Goal: Find specific page/section: Find specific page/section

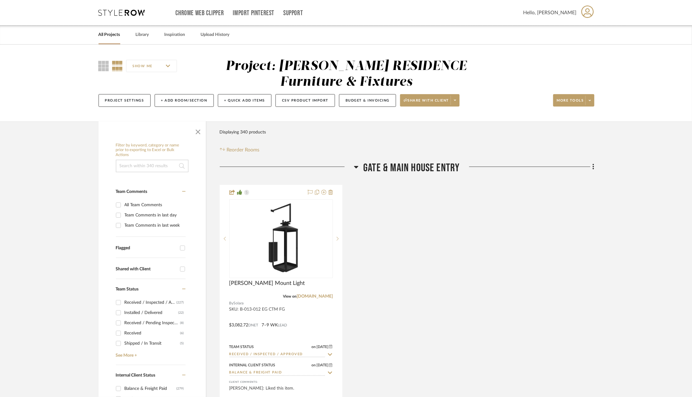
scroll to position [741, 0]
click at [113, 33] on link "All Projects" at bounding box center [110, 35] width 22 height 8
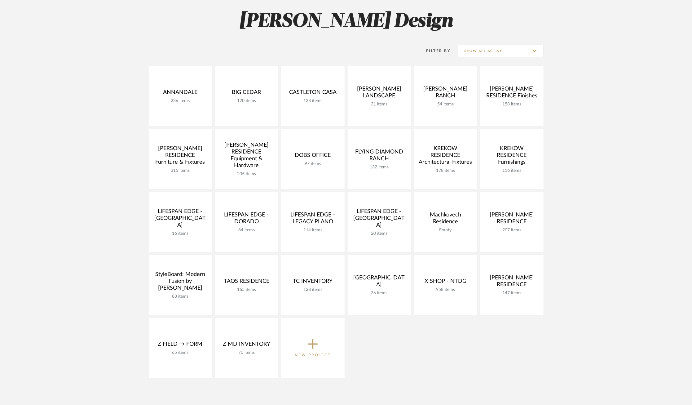
scroll to position [85, 0]
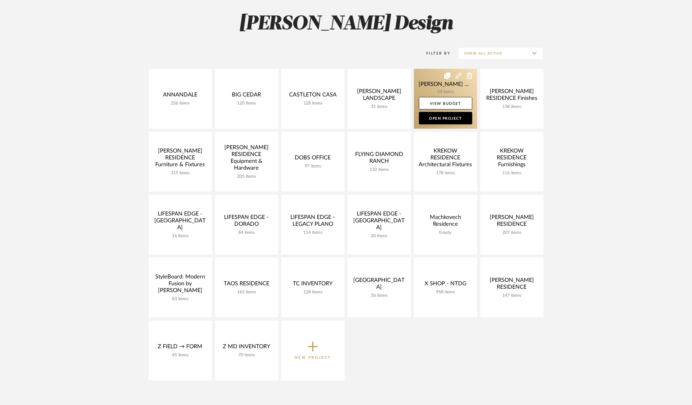
click at [436, 79] on link at bounding box center [445, 99] width 63 height 60
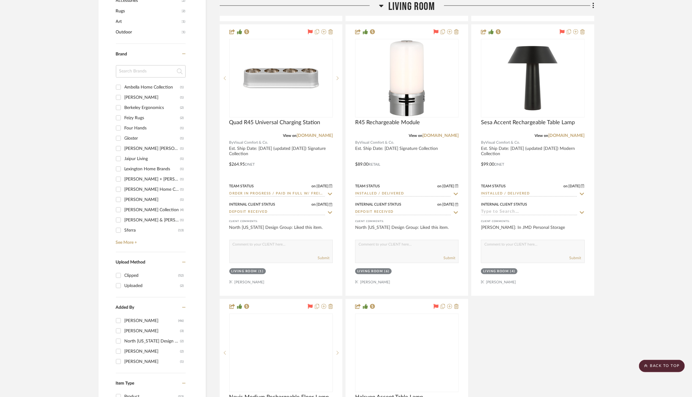
scroll to position [736, 0]
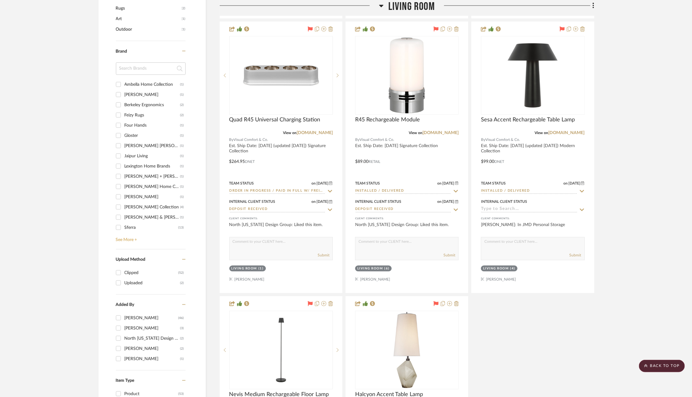
click at [125, 236] on link "See More +" at bounding box center [149, 238] width 71 height 10
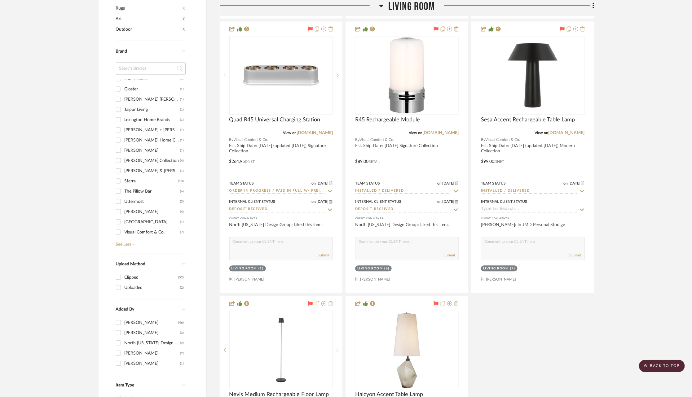
click at [134, 227] on div "Visual Comfort & Co." at bounding box center [153, 232] width 56 height 10
click at [123, 227] on input "Visual Comfort & Co. (7)" at bounding box center [118, 232] width 10 height 10
checkbox input "true"
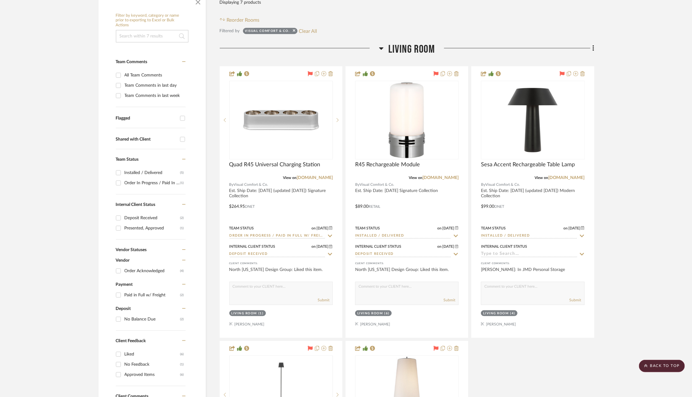
scroll to position [125, 0]
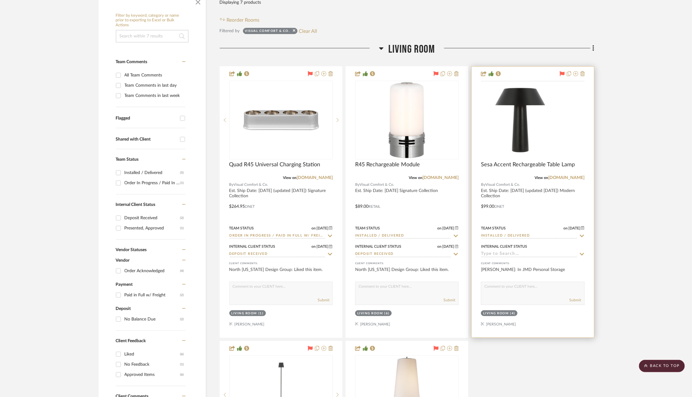
click at [0, 0] on div at bounding box center [0, 0] width 0 height 0
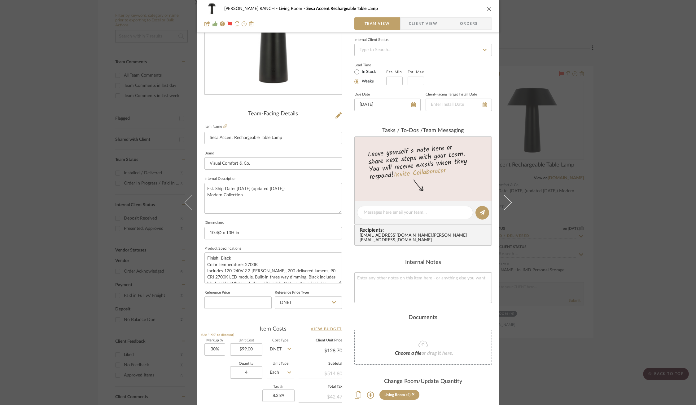
scroll to position [91, 0]
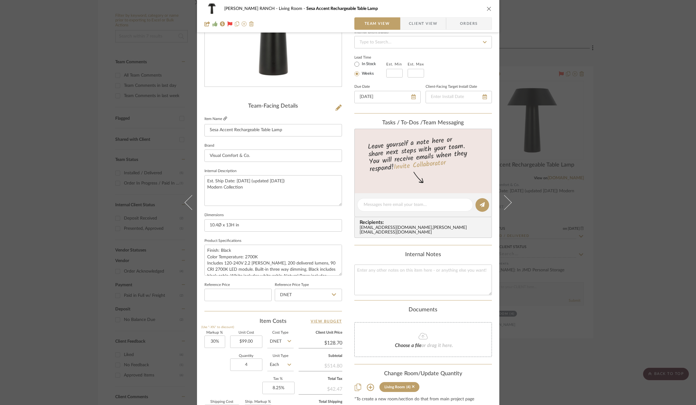
click at [223, 117] on icon at bounding box center [225, 119] width 4 height 4
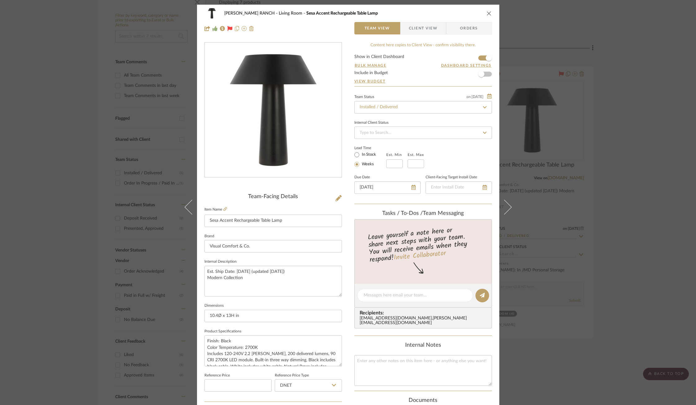
click at [120, 141] on div "COBLE RANCH Living Room Sesa Accent Rechargeable Table Lamp Team View Client Vi…" at bounding box center [348, 202] width 696 height 405
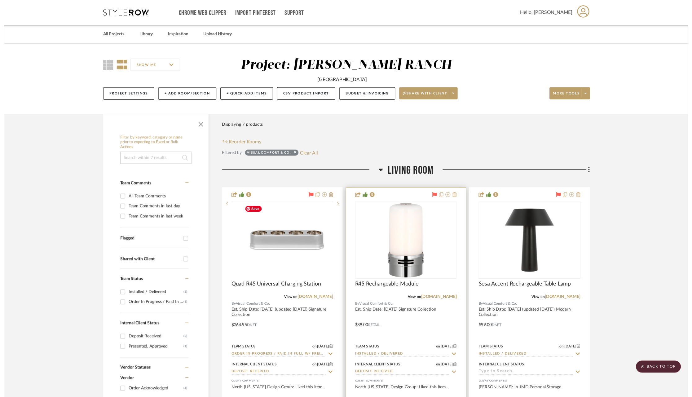
scroll to position [125, 0]
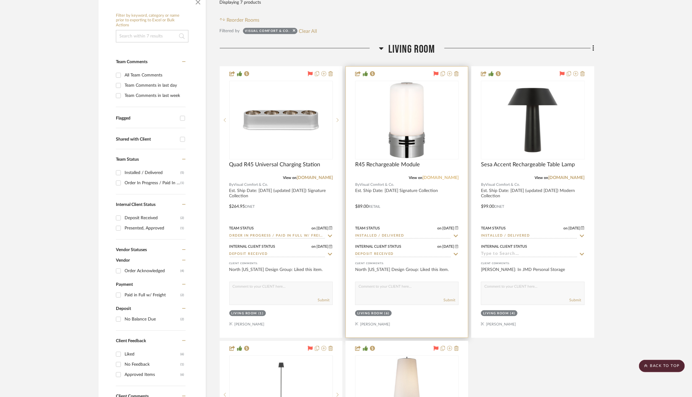
click at [440, 176] on link "[DOMAIN_NAME]" at bounding box center [440, 178] width 36 height 4
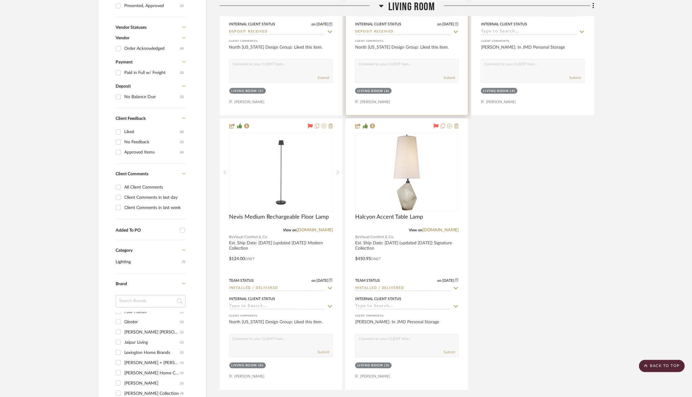
scroll to position [351, 0]
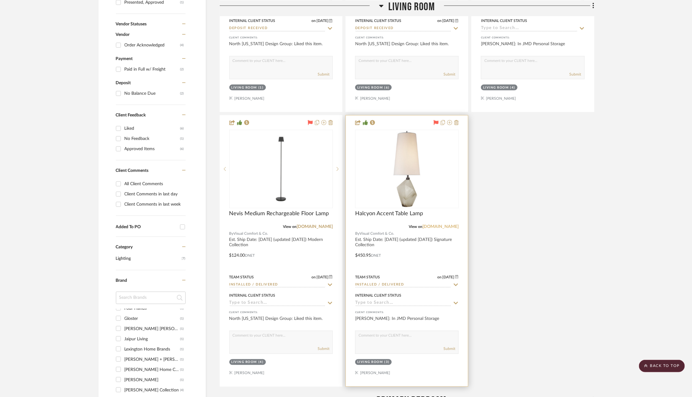
click at [441, 225] on link "[DOMAIN_NAME]" at bounding box center [440, 227] width 36 height 4
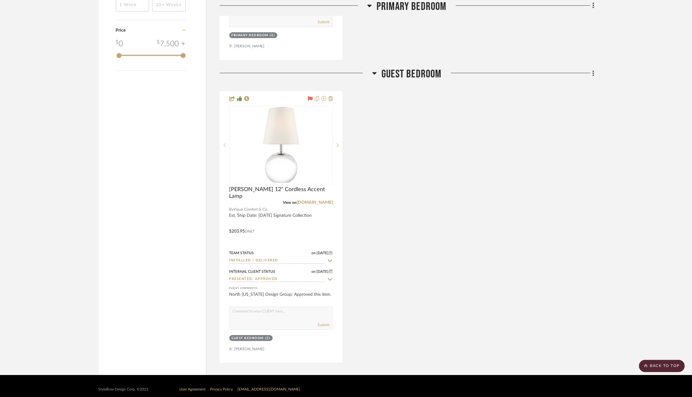
scroll to position [985, 0]
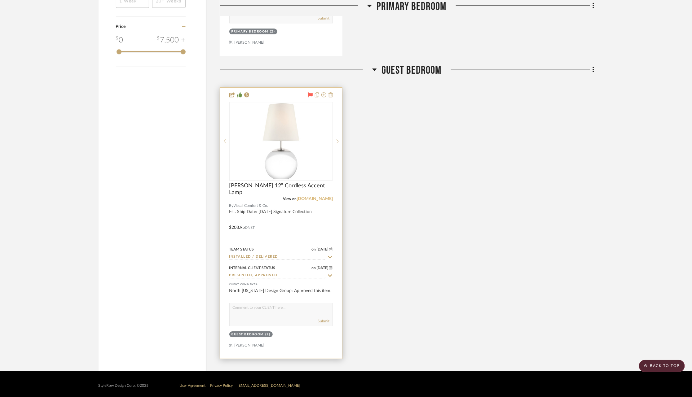
click at [311, 198] on link "[DOMAIN_NAME]" at bounding box center [315, 199] width 36 height 4
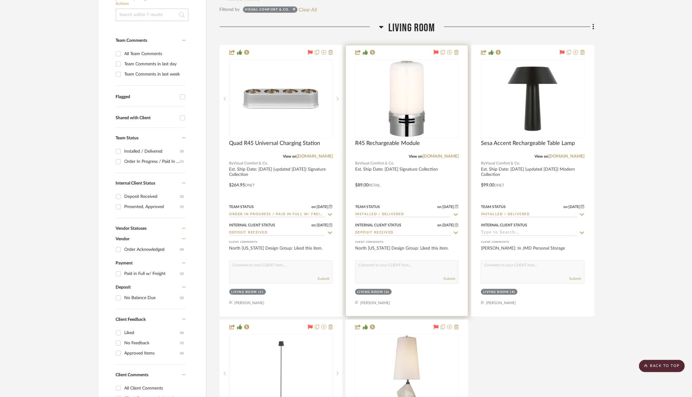
scroll to position [147, 0]
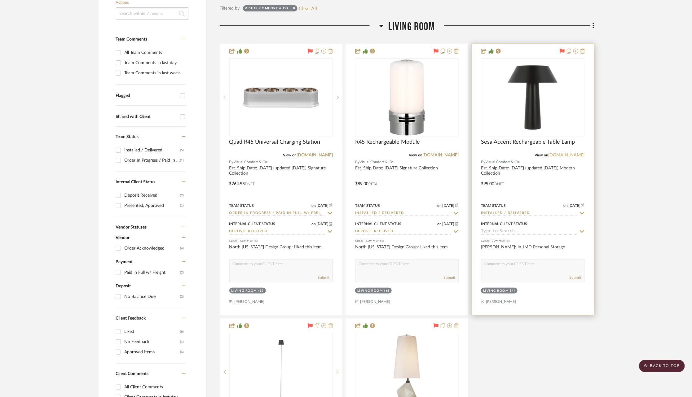
click at [565, 157] on link "[DOMAIN_NAME]" at bounding box center [567, 155] width 36 height 4
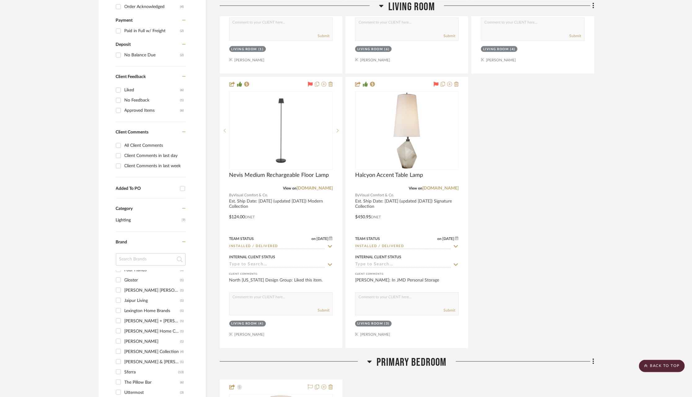
scroll to position [386, 0]
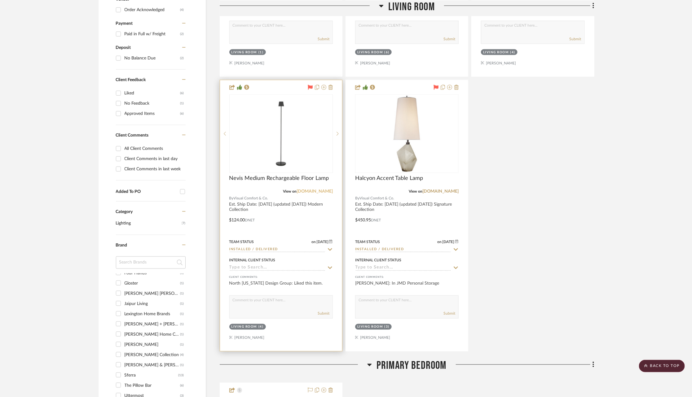
click at [317, 190] on link "[DOMAIN_NAME]" at bounding box center [315, 191] width 36 height 4
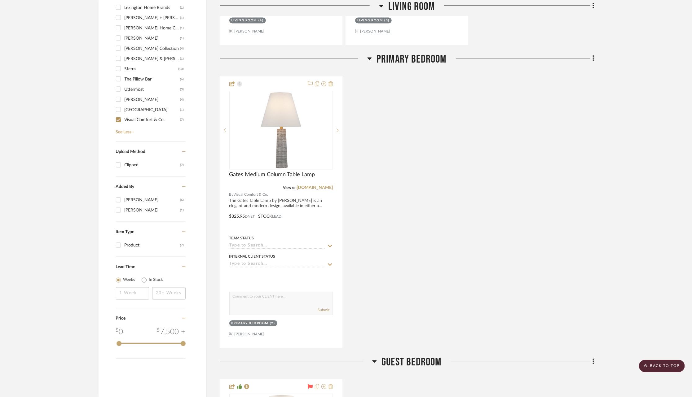
scroll to position [676, 0]
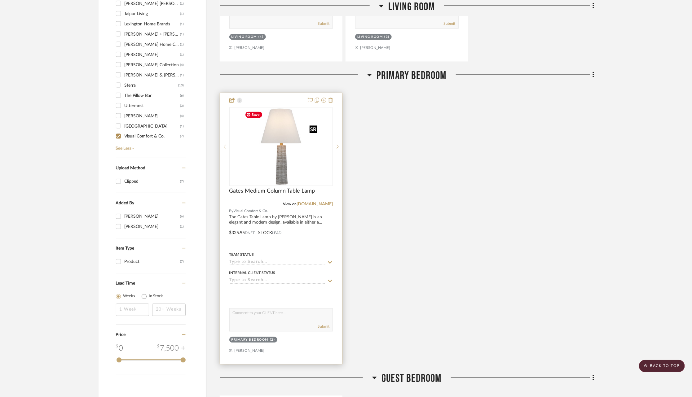
click at [285, 147] on img "0" at bounding box center [280, 146] width 77 height 77
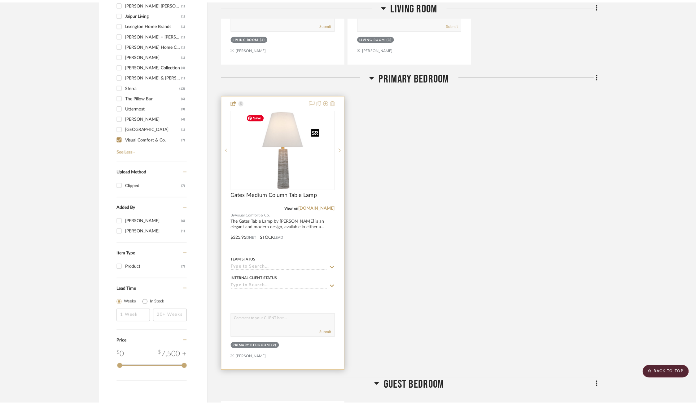
scroll to position [0, 0]
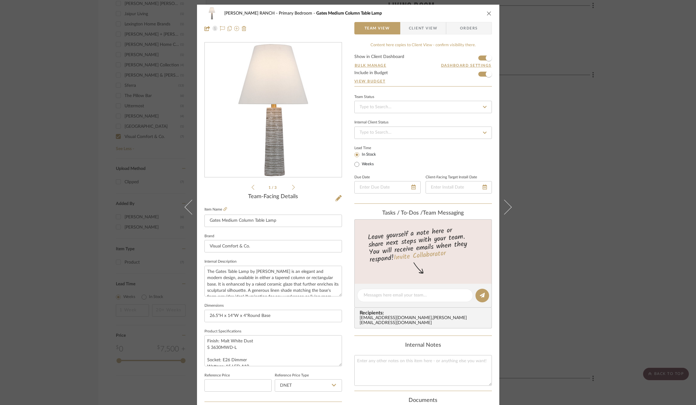
click at [429, 32] on span "Client View" at bounding box center [423, 28] width 29 height 12
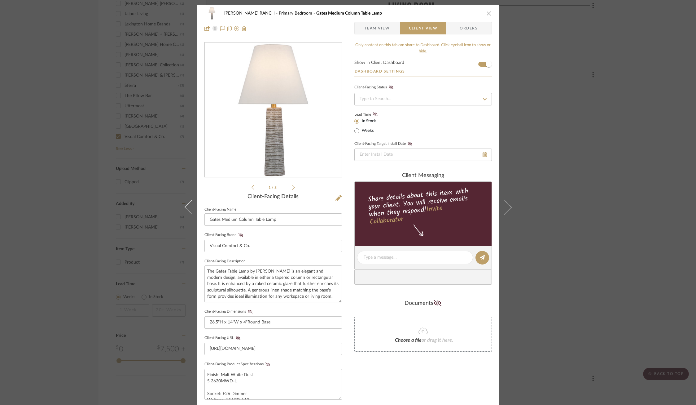
click at [594, 155] on div "COBLE RANCH Primary Bedroom Gates Medium Column Table Lamp Team View Client Vie…" at bounding box center [348, 202] width 696 height 405
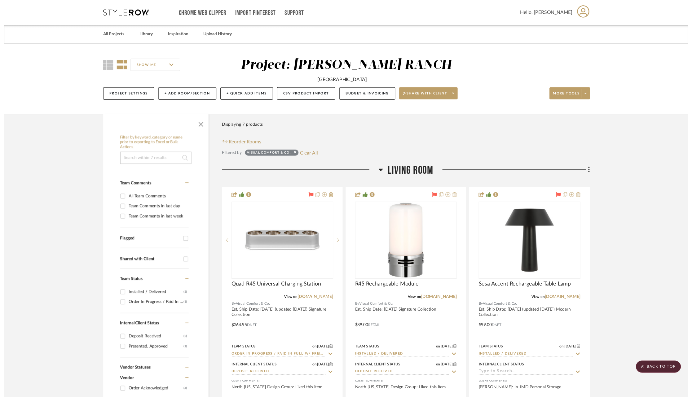
scroll to position [676, 0]
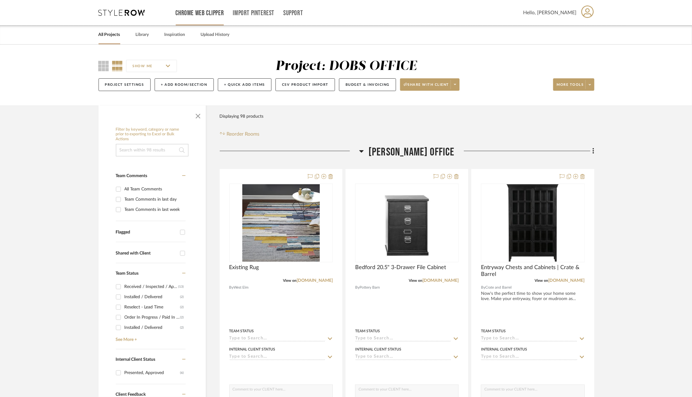
scroll to position [139, 0]
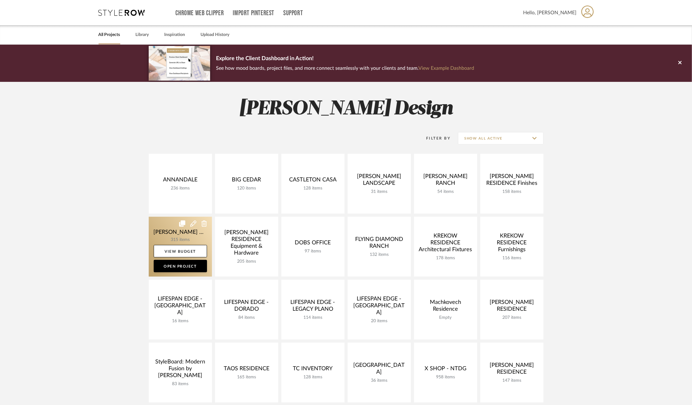
click at [162, 223] on link at bounding box center [180, 247] width 63 height 60
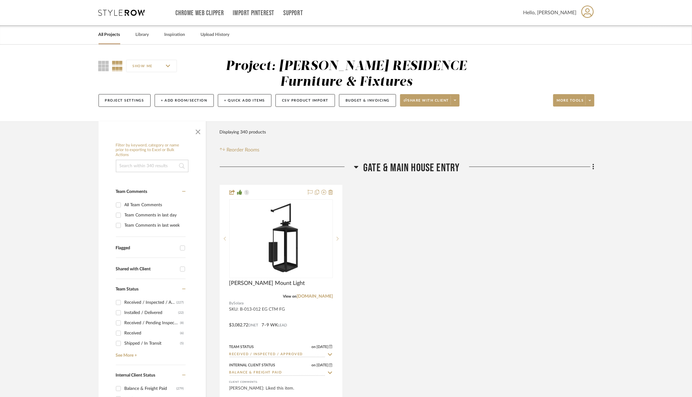
click at [409, 214] on div "[PERSON_NAME] Mount Light View on [DOMAIN_NAME] By Solara SKU: B-013-012 EG CTM…" at bounding box center [407, 321] width 375 height 272
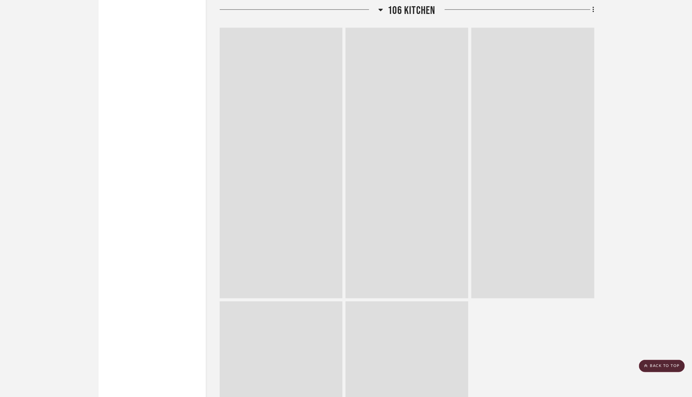
scroll to position [4547, 0]
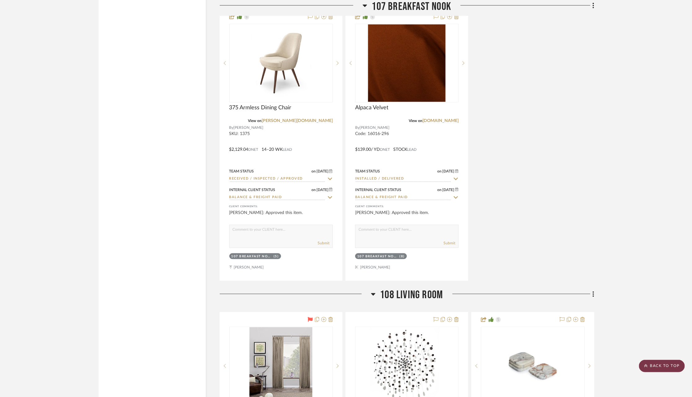
click at [656, 364] on scroll-to-top-button "BACK TO TOP" at bounding box center [662, 366] width 46 height 12
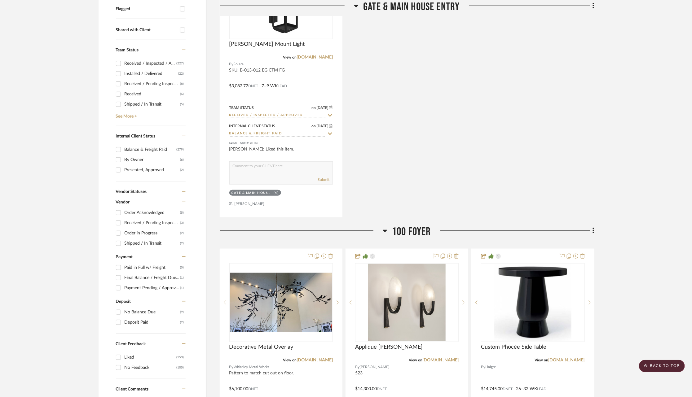
scroll to position [0, 0]
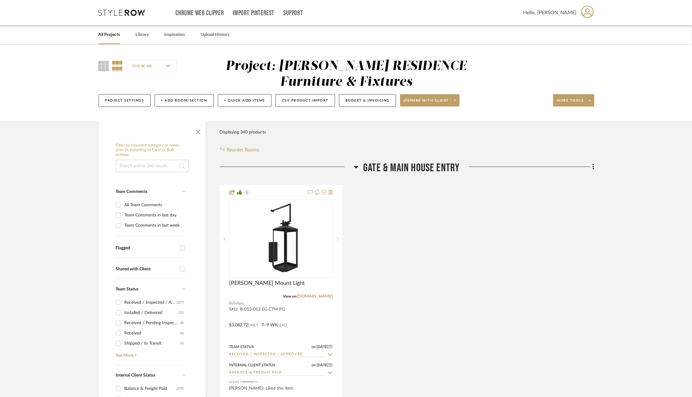
click at [155, 161] on input at bounding box center [152, 166] width 73 height 12
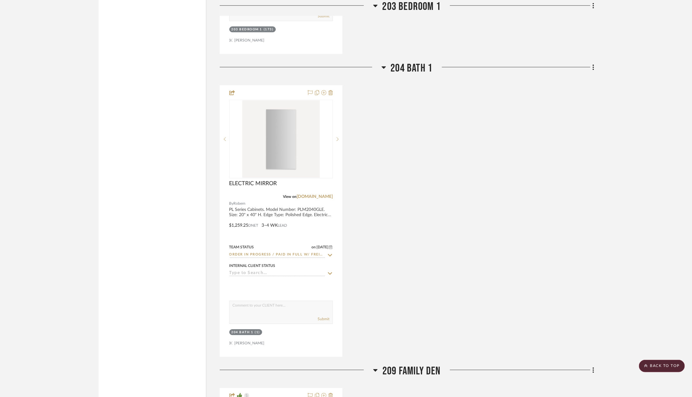
scroll to position [1021, 0]
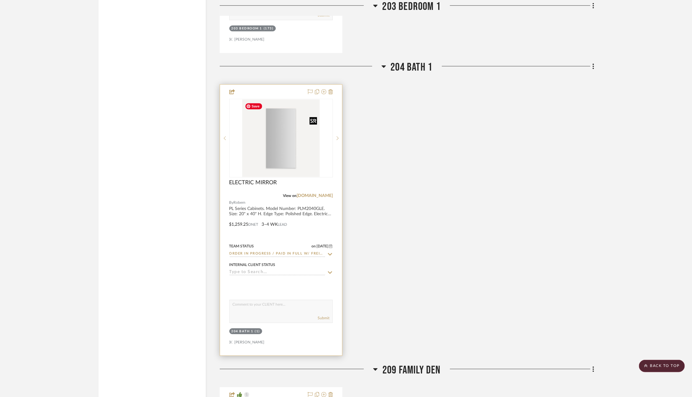
type input "robern"
click at [0, 0] on img at bounding box center [0, 0] width 0 height 0
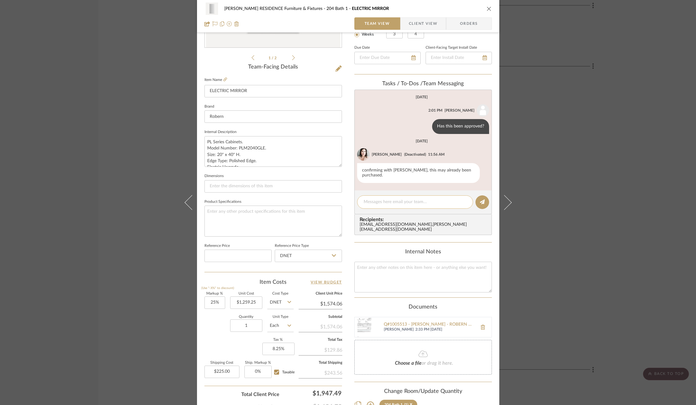
scroll to position [128, 0]
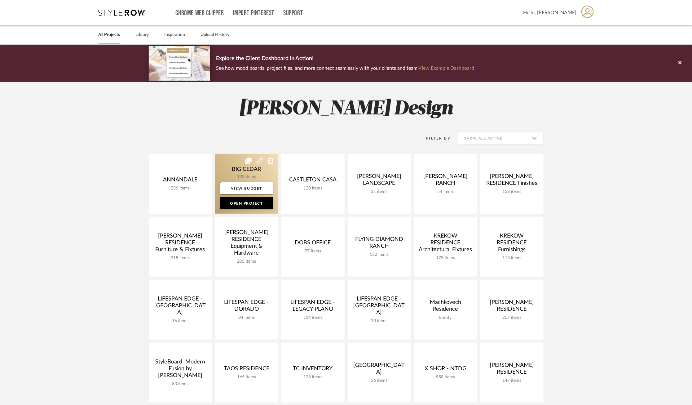
click at [231, 170] on link at bounding box center [246, 184] width 63 height 60
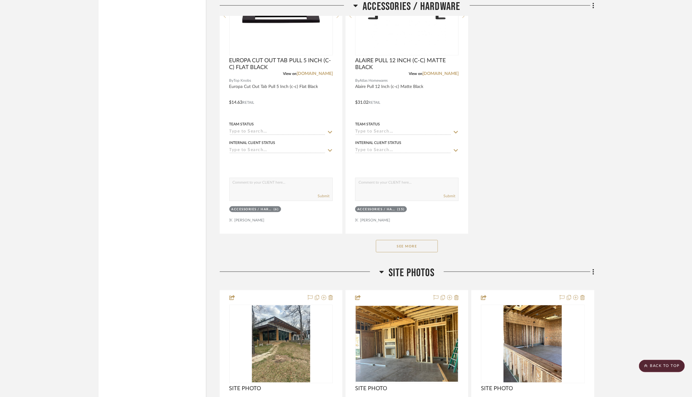
scroll to position [9865, 0]
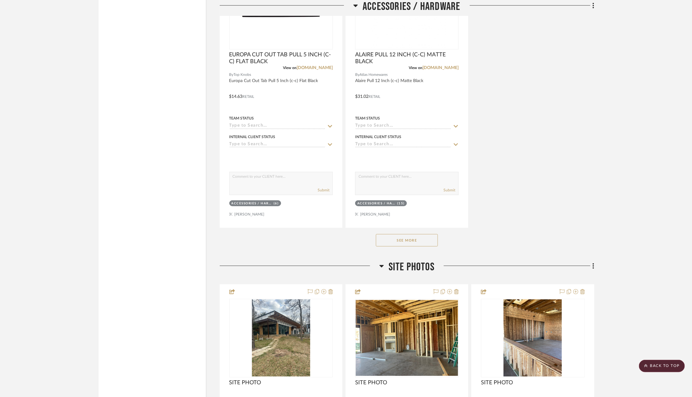
click at [414, 237] on button "See More" at bounding box center [407, 240] width 62 height 12
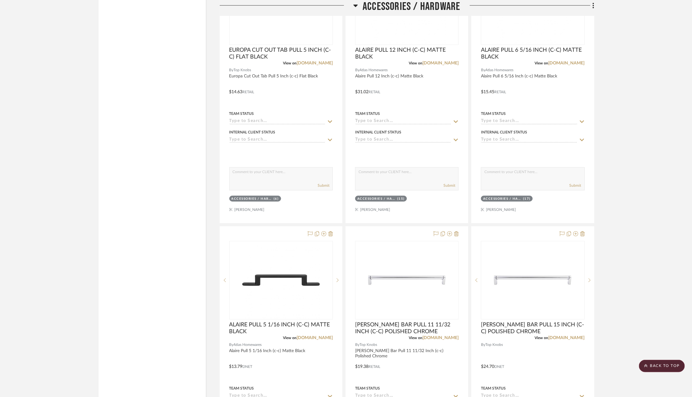
scroll to position [9873, 0]
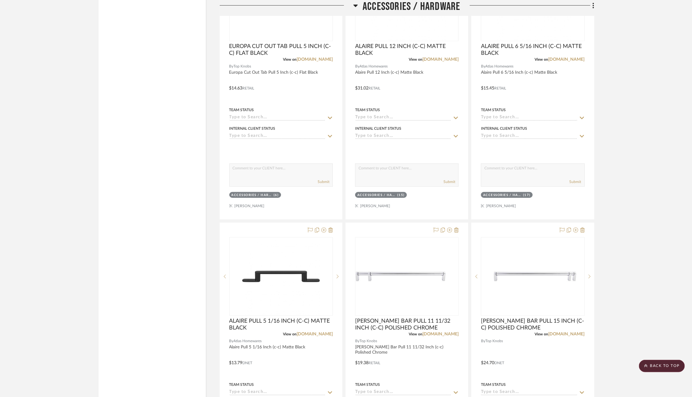
click at [652, 362] on scroll-to-top-button "BACK TO TOP" at bounding box center [662, 366] width 46 height 12
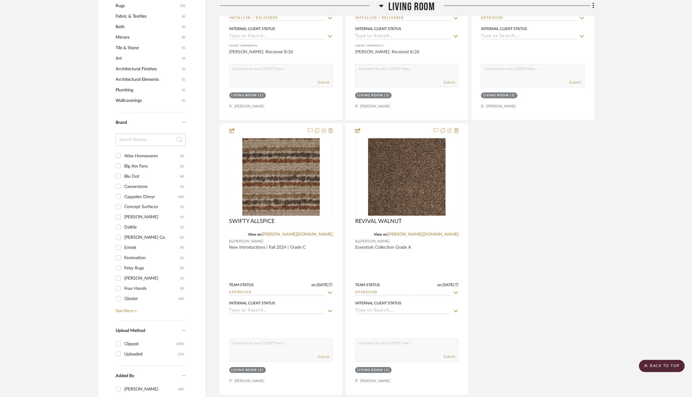
scroll to position [610, 0]
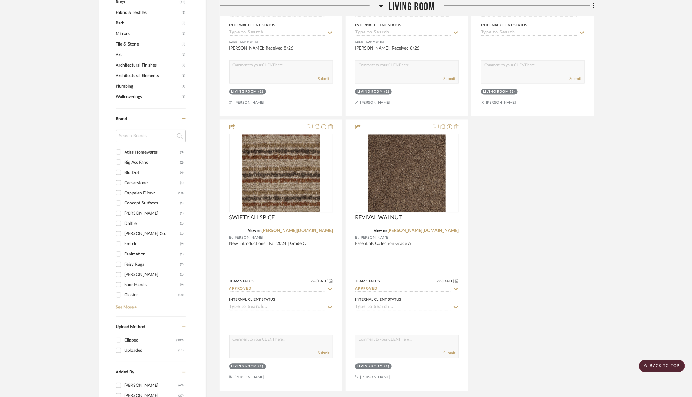
click at [128, 240] on div "Emtek" at bounding box center [153, 245] width 56 height 10
click at [123, 239] on input "Emtek (9)" at bounding box center [118, 244] width 10 height 10
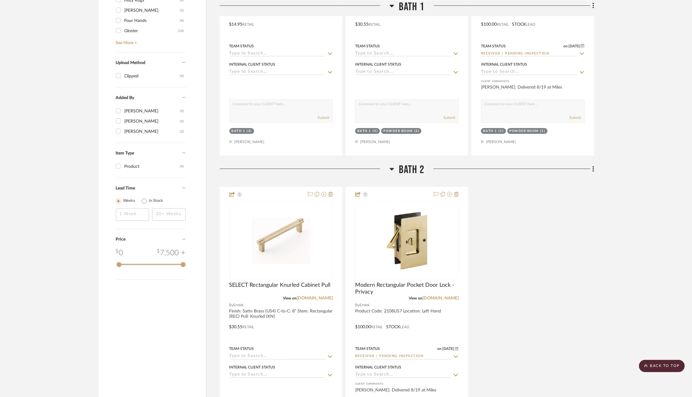
scroll to position [474, 0]
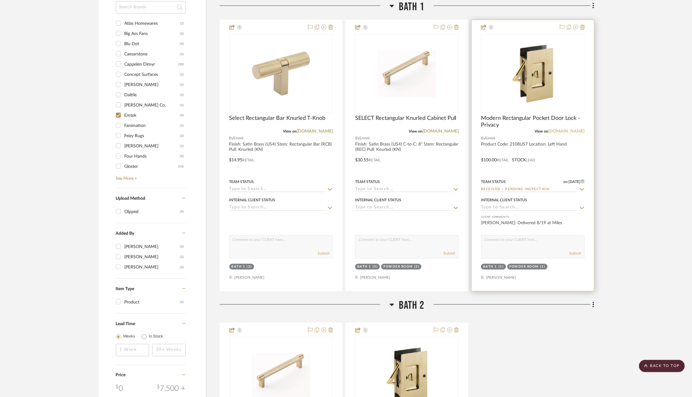
click at [571, 130] on link "emtek.com" at bounding box center [567, 131] width 36 height 4
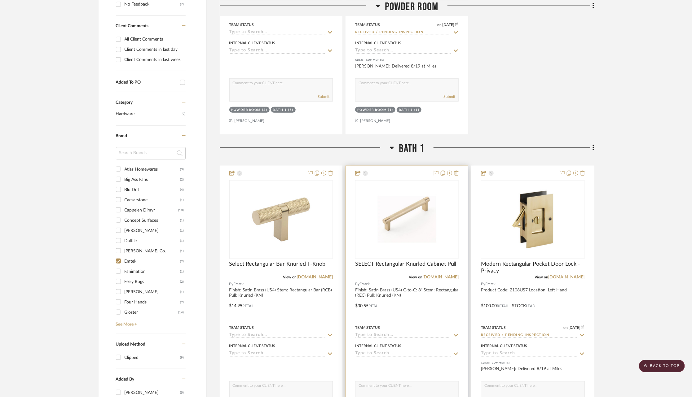
scroll to position [321, 0]
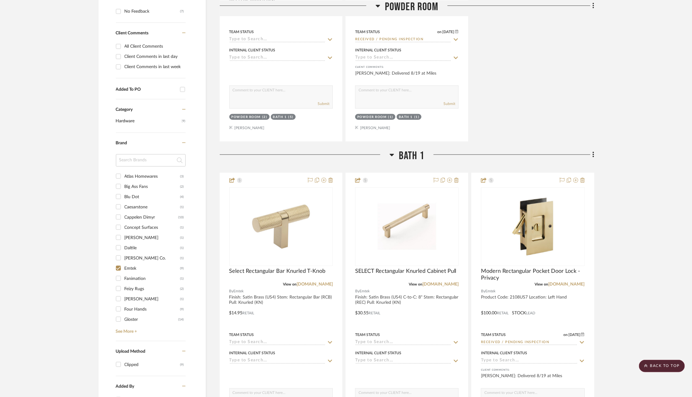
click at [118, 266] on input "Emtek (9)" at bounding box center [118, 268] width 10 height 10
checkbox input "false"
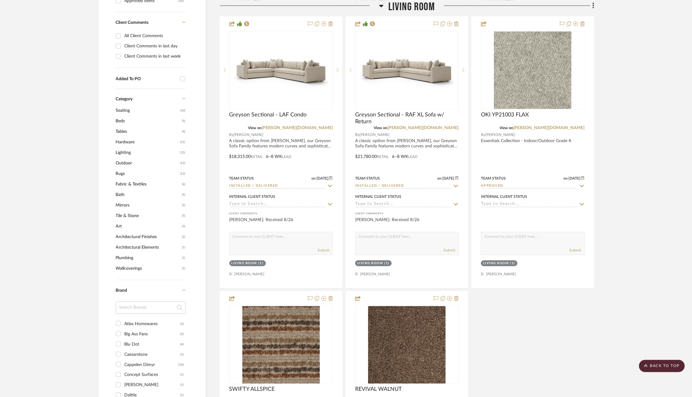
scroll to position [619, 0]
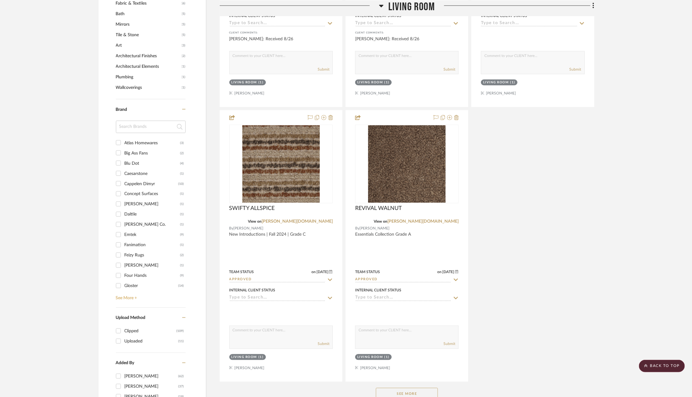
click at [122, 297] on link "See More +" at bounding box center [149, 296] width 71 height 10
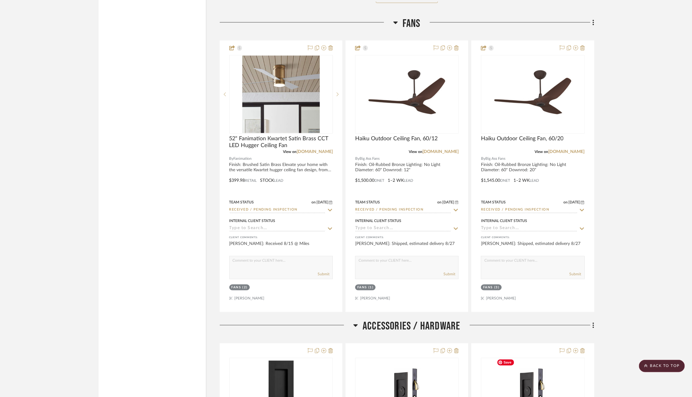
scroll to position [8916, 0]
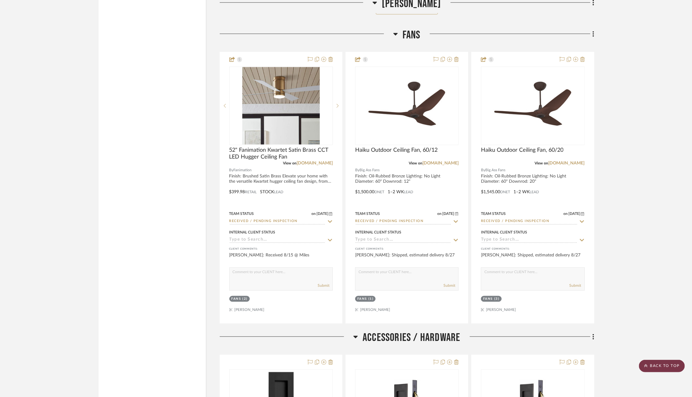
click at [656, 364] on scroll-to-top-button "BACK TO TOP" at bounding box center [662, 366] width 46 height 12
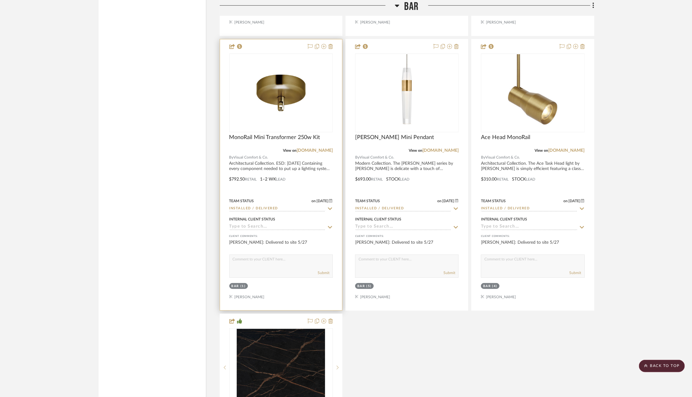
scroll to position [1275, 0]
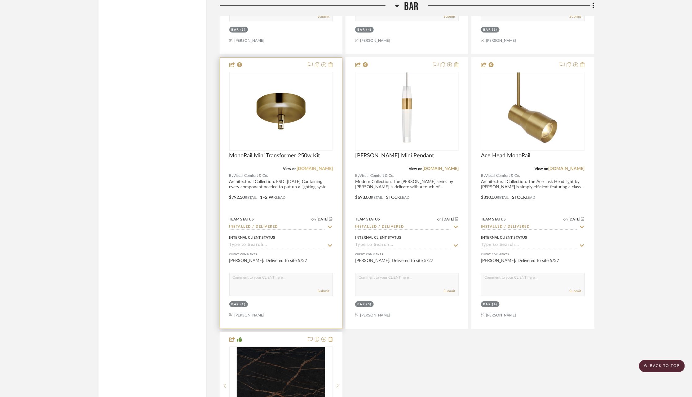
click at [316, 169] on link "[DOMAIN_NAME]" at bounding box center [315, 169] width 36 height 4
click at [0, 0] on img at bounding box center [0, 0] width 0 height 0
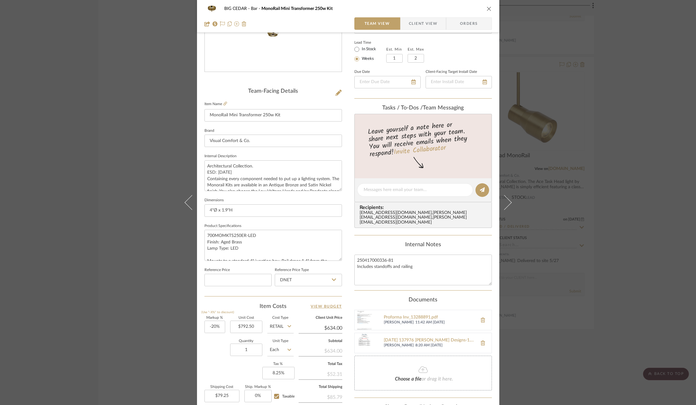
scroll to position [173, 0]
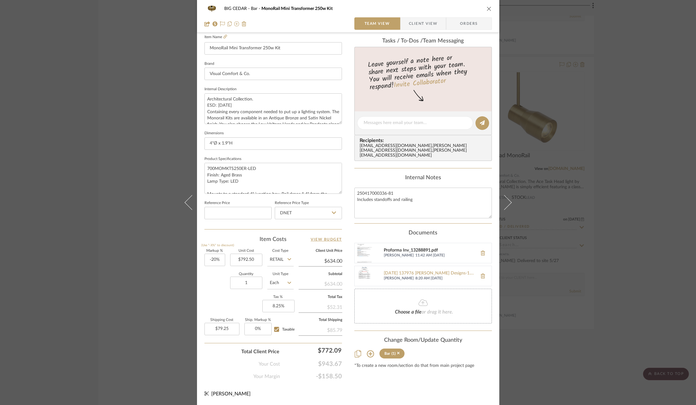
click at [404, 248] on div "Proforma Inv_13288891.pdf" at bounding box center [429, 250] width 91 height 5
click at [583, 99] on div "BIG CEDAR Bar MonoRail Mini Transformer 250w Kit Team View Client View Orders T…" at bounding box center [348, 202] width 696 height 405
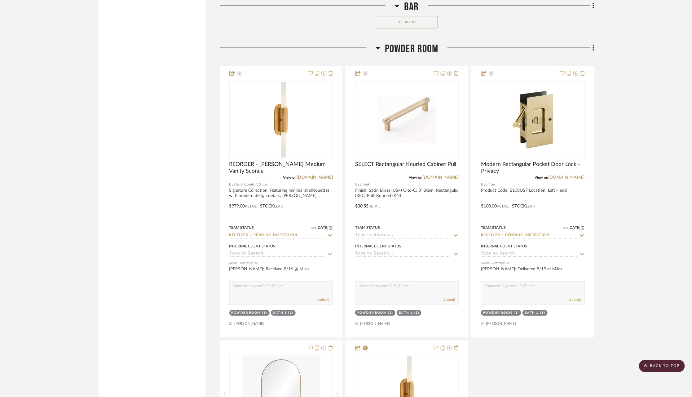
scroll to position [1849, 0]
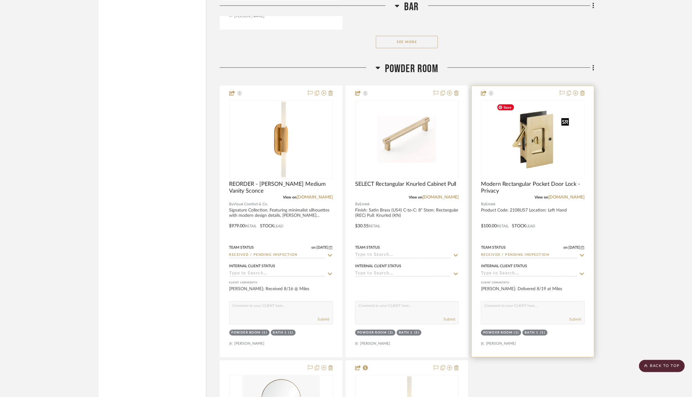
click at [0, 0] on img at bounding box center [0, 0] width 0 height 0
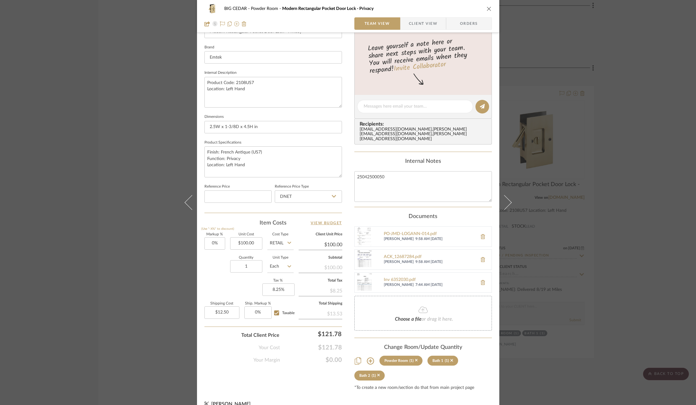
scroll to position [190, 0]
click at [407, 230] on div "PO-JMD-LOGANN-014.pdf" at bounding box center [429, 232] width 91 height 5
click at [611, 178] on div "BIG CEDAR Powder Room Modern Rectangular Pocket Door Lock - Privacy Team View C…" at bounding box center [348, 202] width 696 height 405
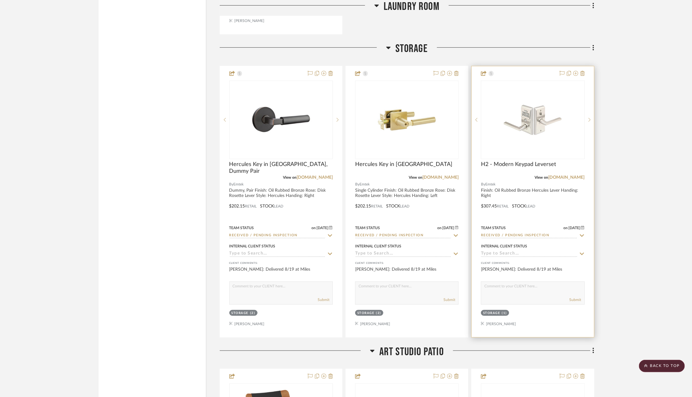
scroll to position [7143, 0]
click at [0, 0] on img at bounding box center [0, 0] width 0 height 0
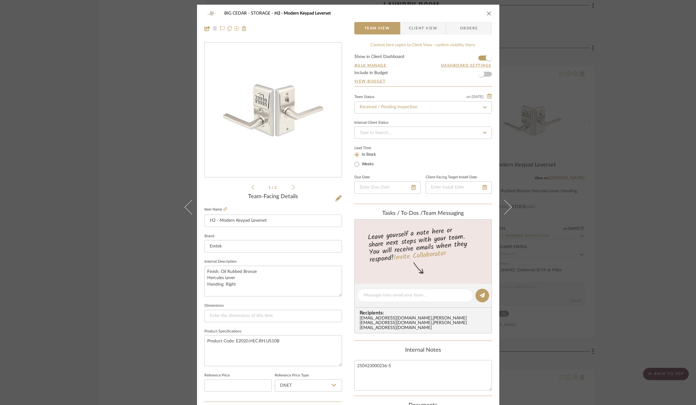
scroll to position [173, 0]
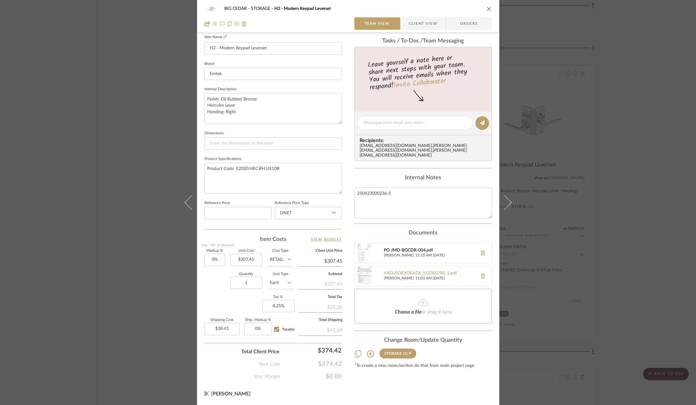
click at [410, 248] on div "PO JMD-BGCDR-004.pdf" at bounding box center [429, 250] width 91 height 5
click at [130, 133] on div "BIG CEDAR STORAGE H2 - Modern Keypad Leverset Team View Client View Orders 1 / …" at bounding box center [348, 202] width 696 height 405
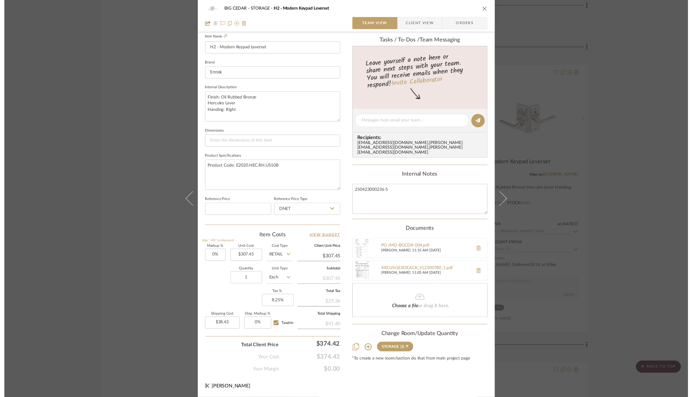
scroll to position [7143, 0]
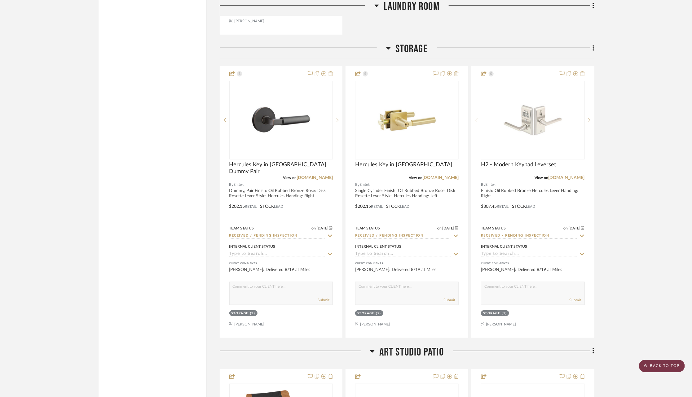
click at [657, 365] on scroll-to-top-button "BACK TO TOP" at bounding box center [662, 366] width 46 height 12
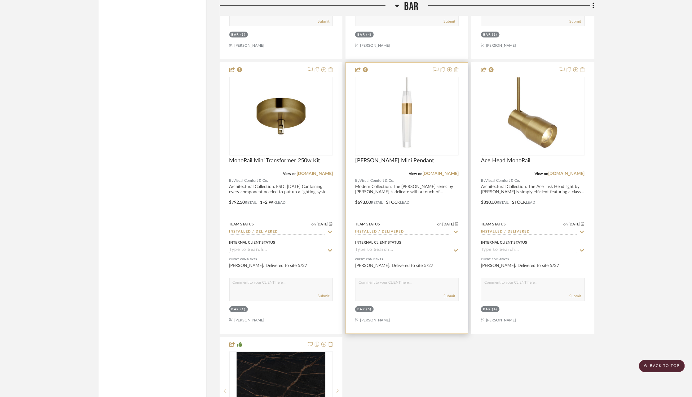
scroll to position [1310, 0]
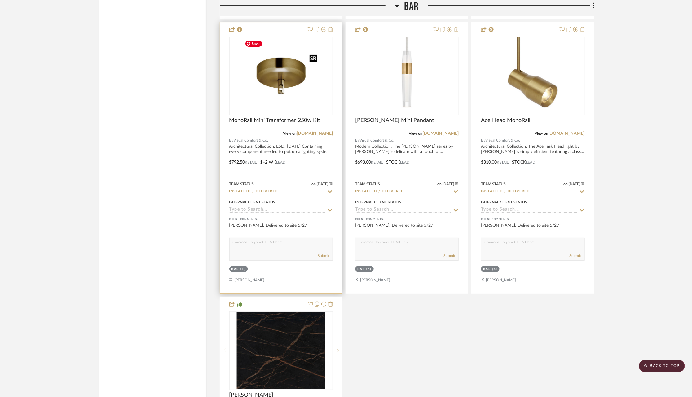
click at [280, 74] on img "0" at bounding box center [280, 75] width 77 height 77
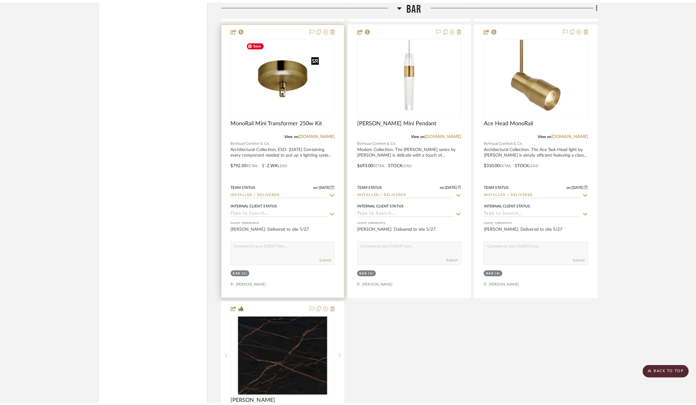
scroll to position [0, 0]
